Goal: Task Accomplishment & Management: Manage account settings

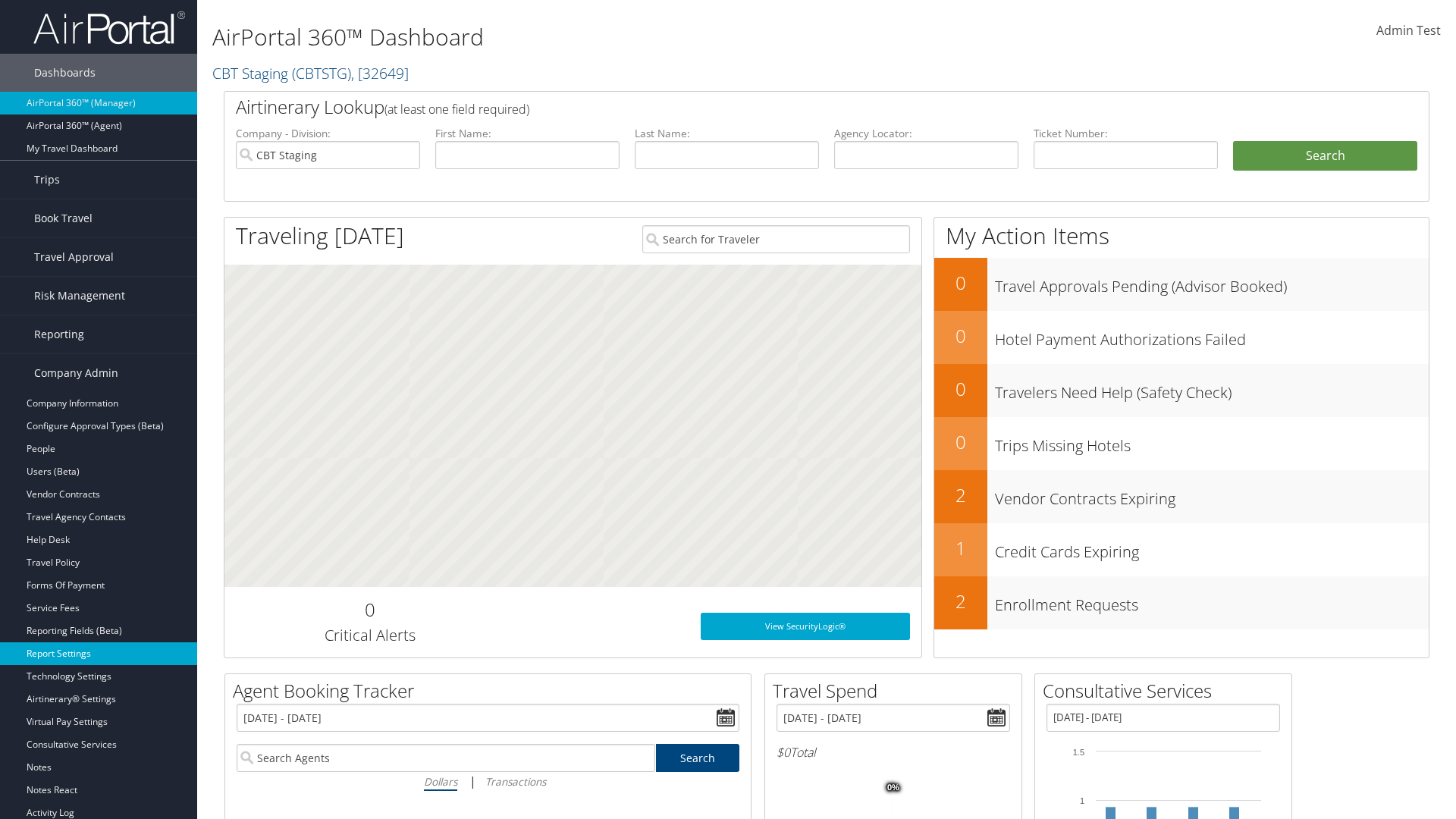
click at [99, 654] on link "Report Settings" at bounding box center [99, 653] width 197 height 23
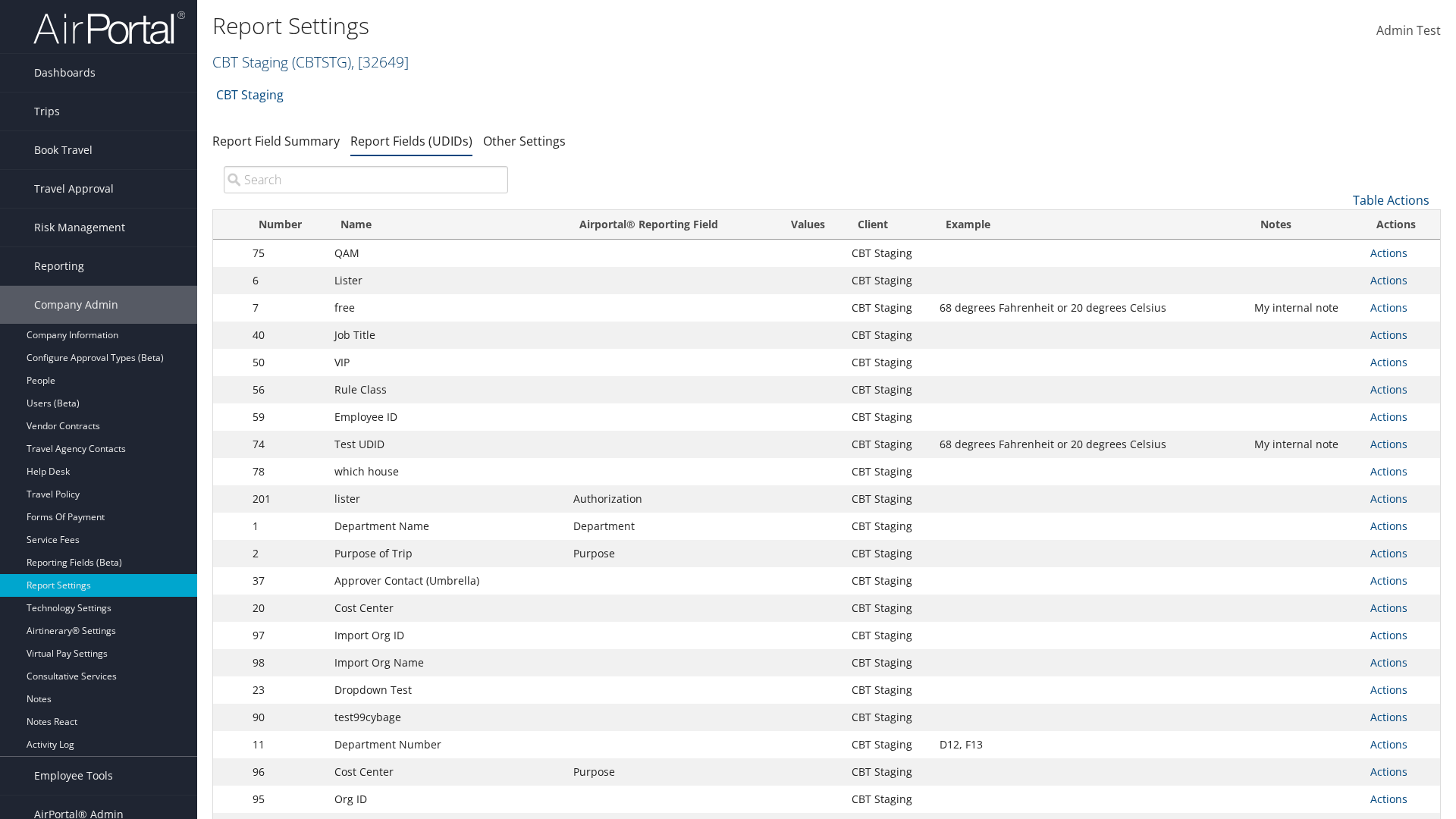
click at [250, 62] on link "CBT Staging ( CBTSTG ) , [ 32649 ]" at bounding box center [310, 62] width 196 height 21
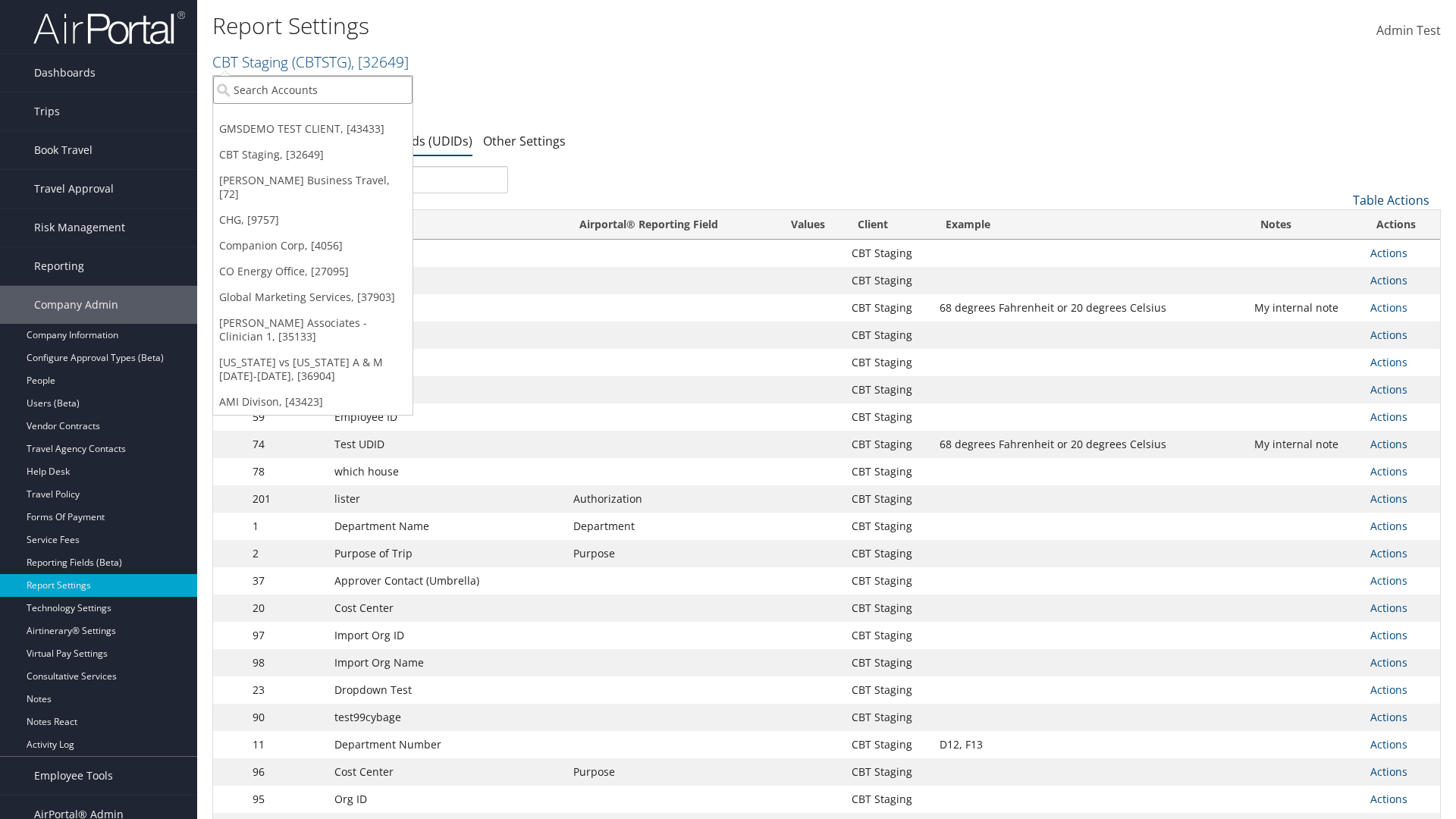
click at [312, 89] on input "search" at bounding box center [312, 90] width 200 height 28
type input "Global Marketing Services"
click at [327, 118] on div "Global Marketing Services (301946), [37903]" at bounding box center [327, 117] width 245 height 13
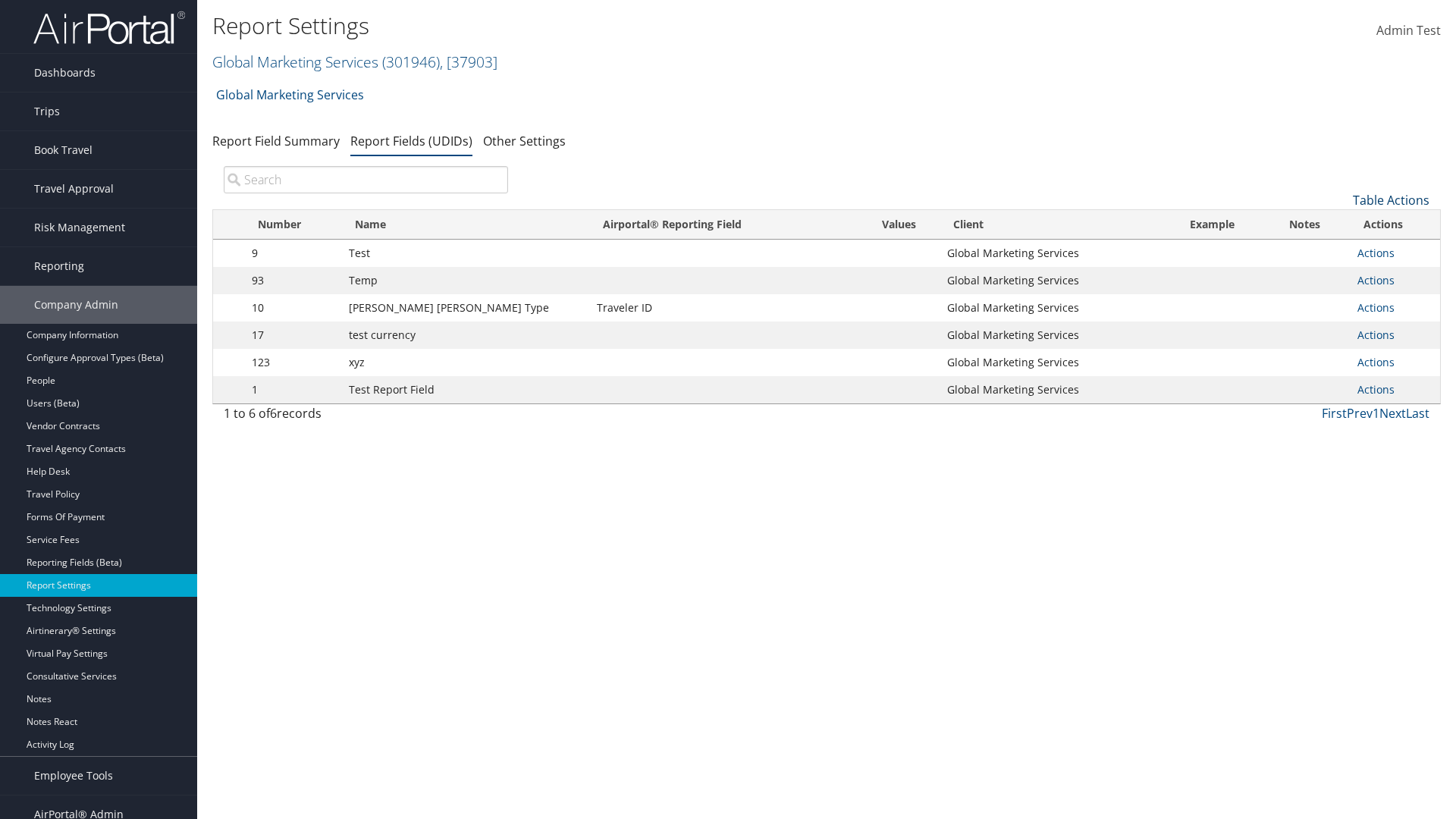
click at [1391, 200] on link "Table Actions" at bounding box center [1391, 200] width 77 height 17
click at [1340, 224] on link "New Record" at bounding box center [1340, 223] width 200 height 26
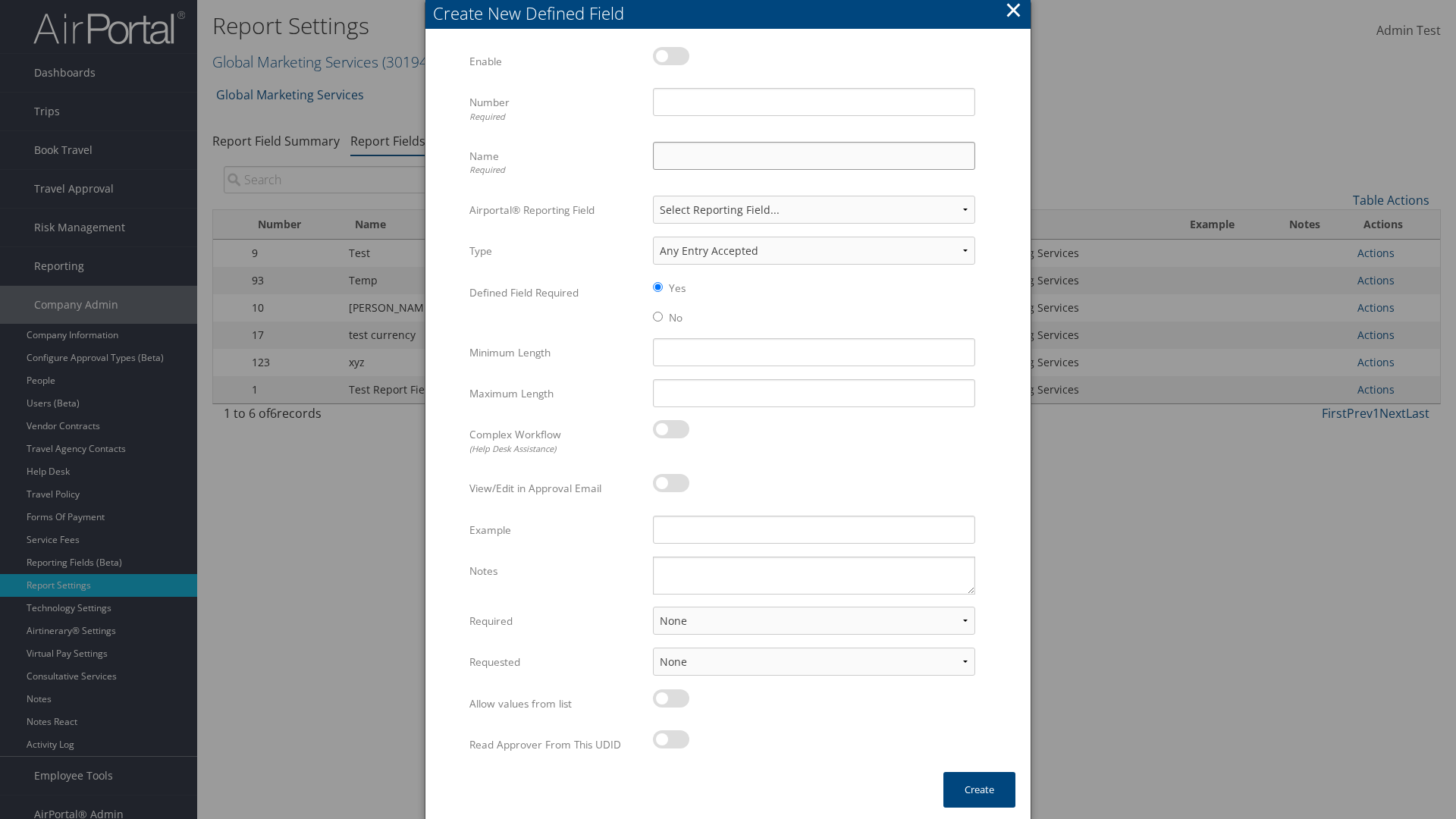
click at [813, 155] on input "Name Required" at bounding box center [814, 156] width 323 height 28
type input "Test Report Dummy"
click at [813, 102] on input "Number Required" at bounding box center [814, 103] width 323 height 28
type input "1"
click at [979, 790] on button "Create" at bounding box center [979, 790] width 72 height 36
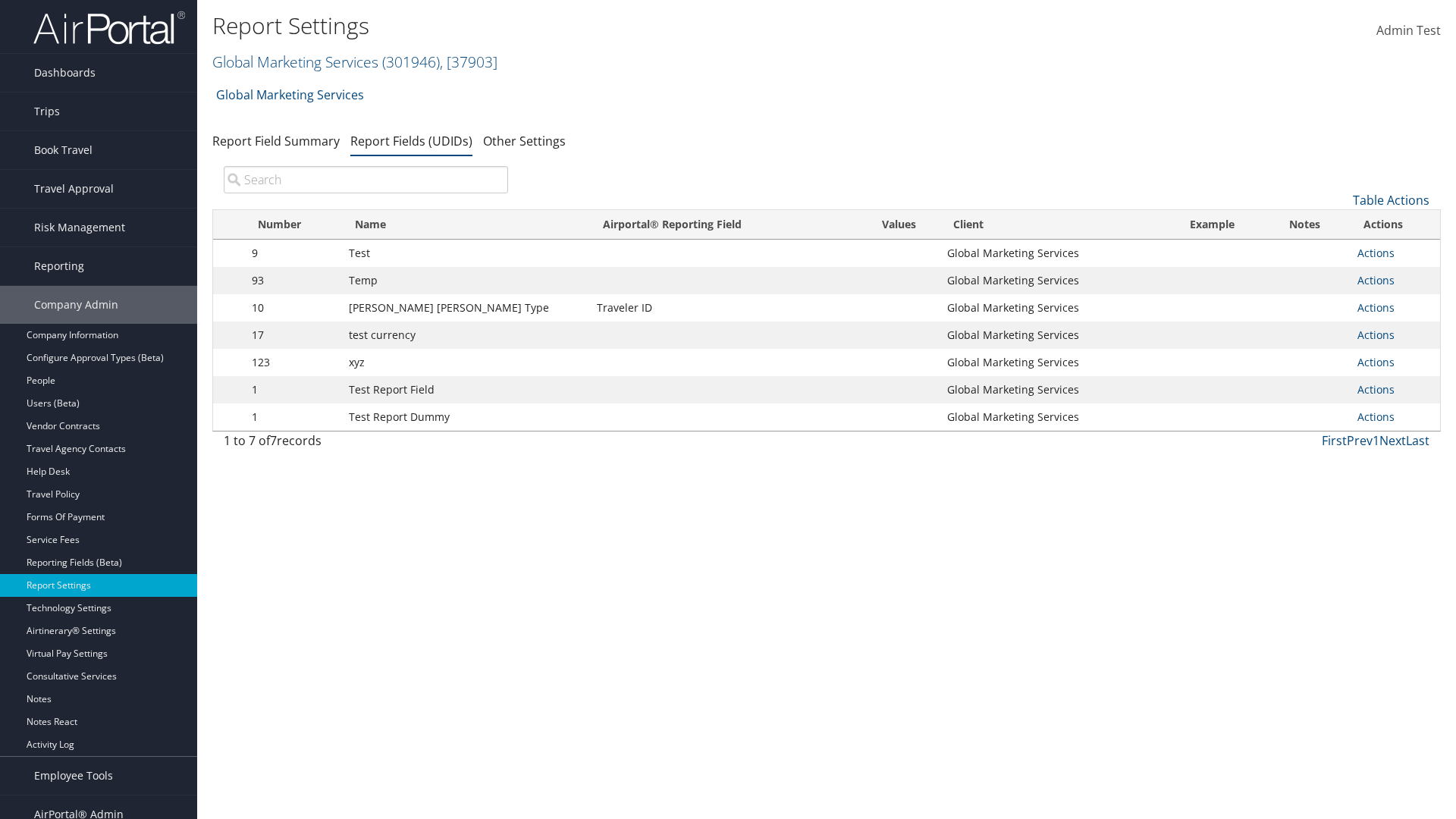
click at [1391, 417] on td "Actions Update Report Field Values Upload Report Field Values Edit Delete" at bounding box center [1394, 417] width 90 height 28
